Goal: Navigation & Orientation: Find specific page/section

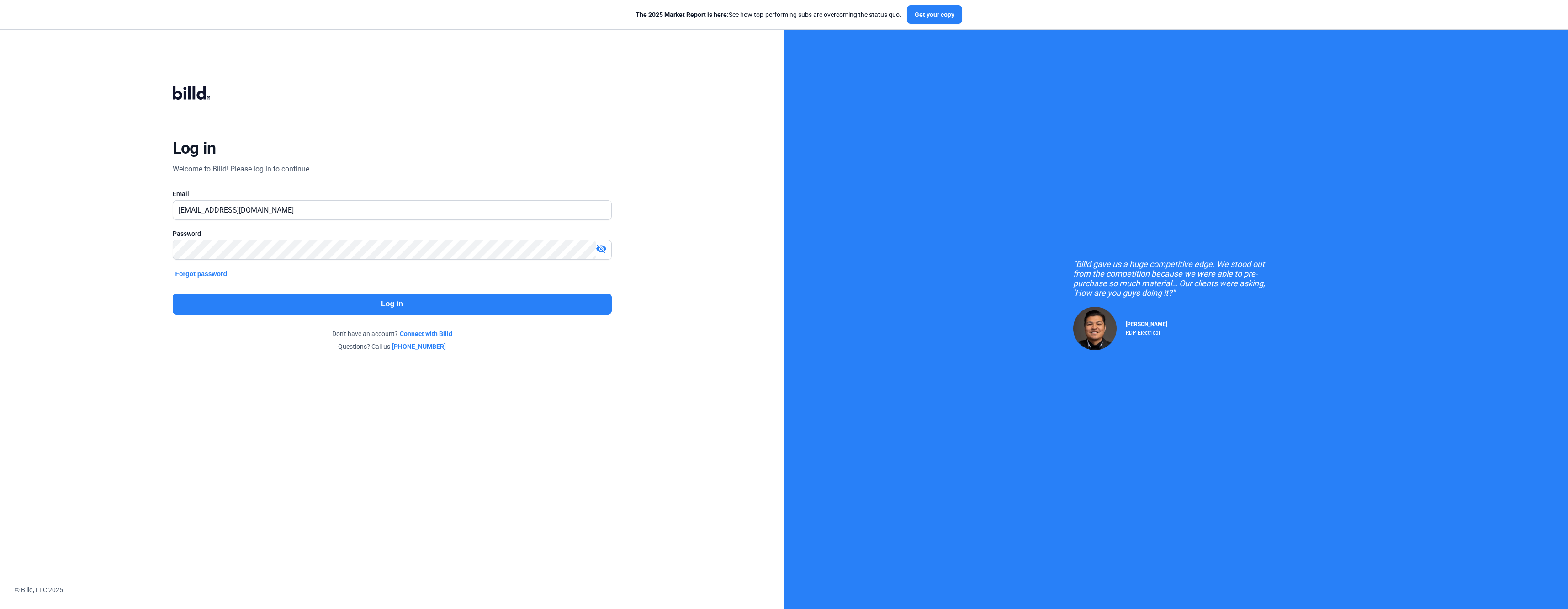
click at [354, 295] on button "Log in" at bounding box center [392, 304] width 439 height 21
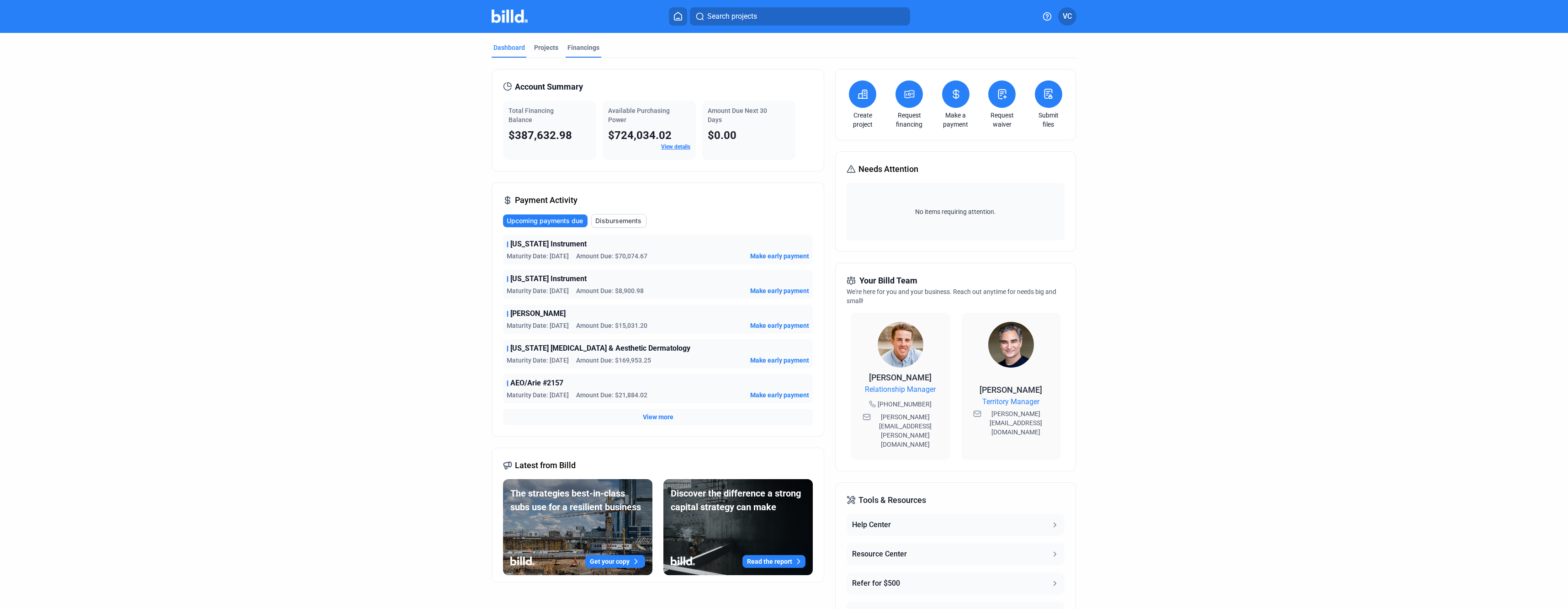
click at [577, 47] on div "Financings" at bounding box center [583, 47] width 32 height 9
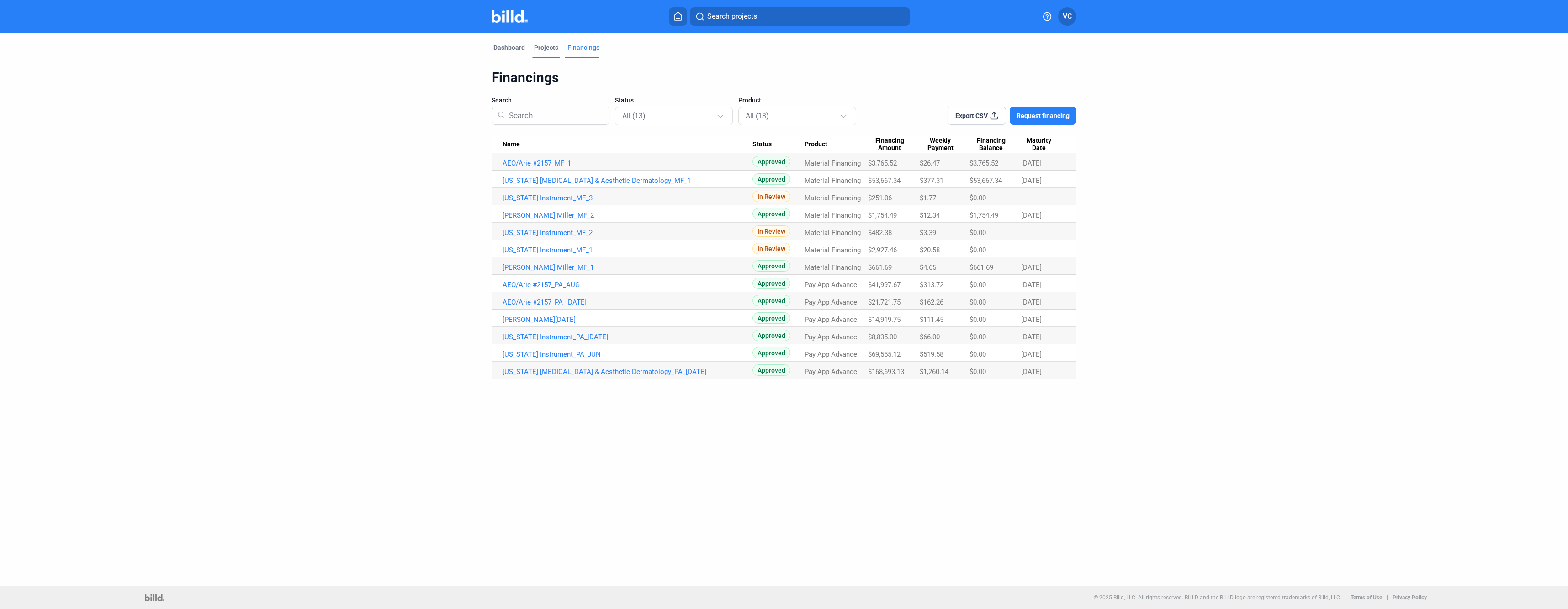
click at [551, 52] on div "Projects" at bounding box center [546, 50] width 28 height 15
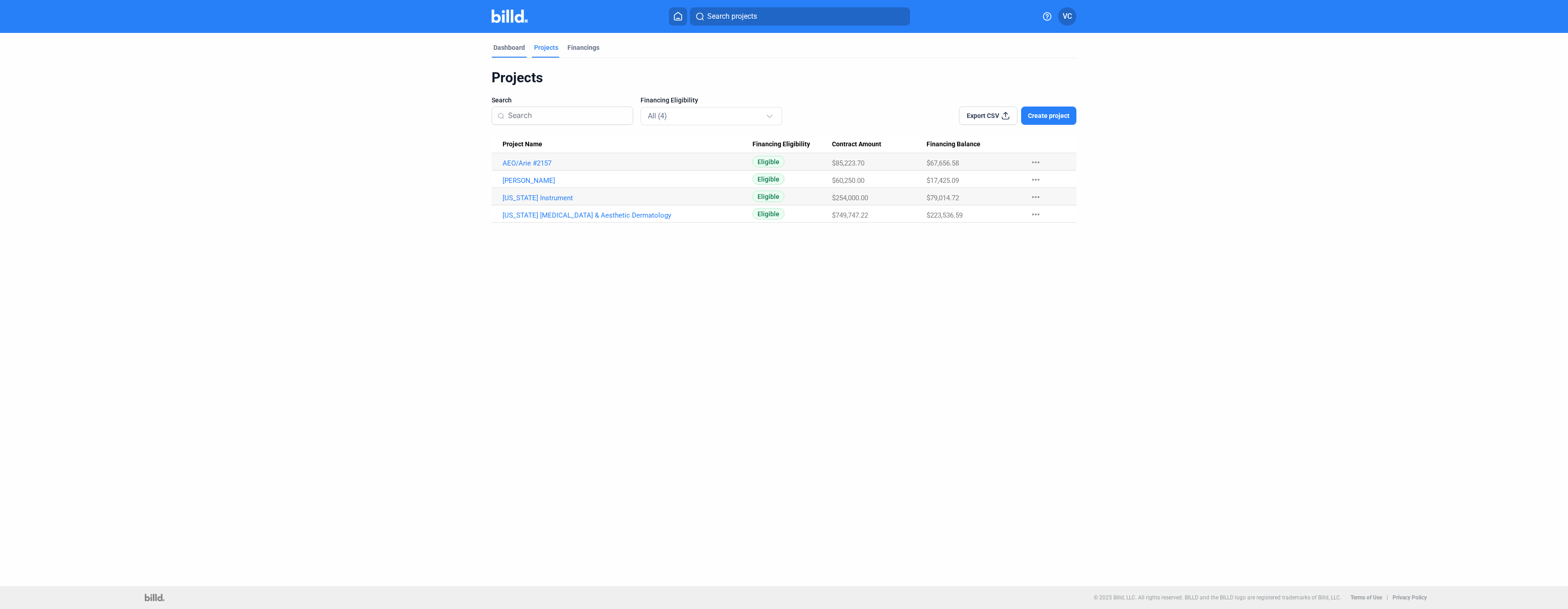
click at [524, 50] on div "Dashboard" at bounding box center [509, 47] width 32 height 9
